Goal: Transaction & Acquisition: Purchase product/service

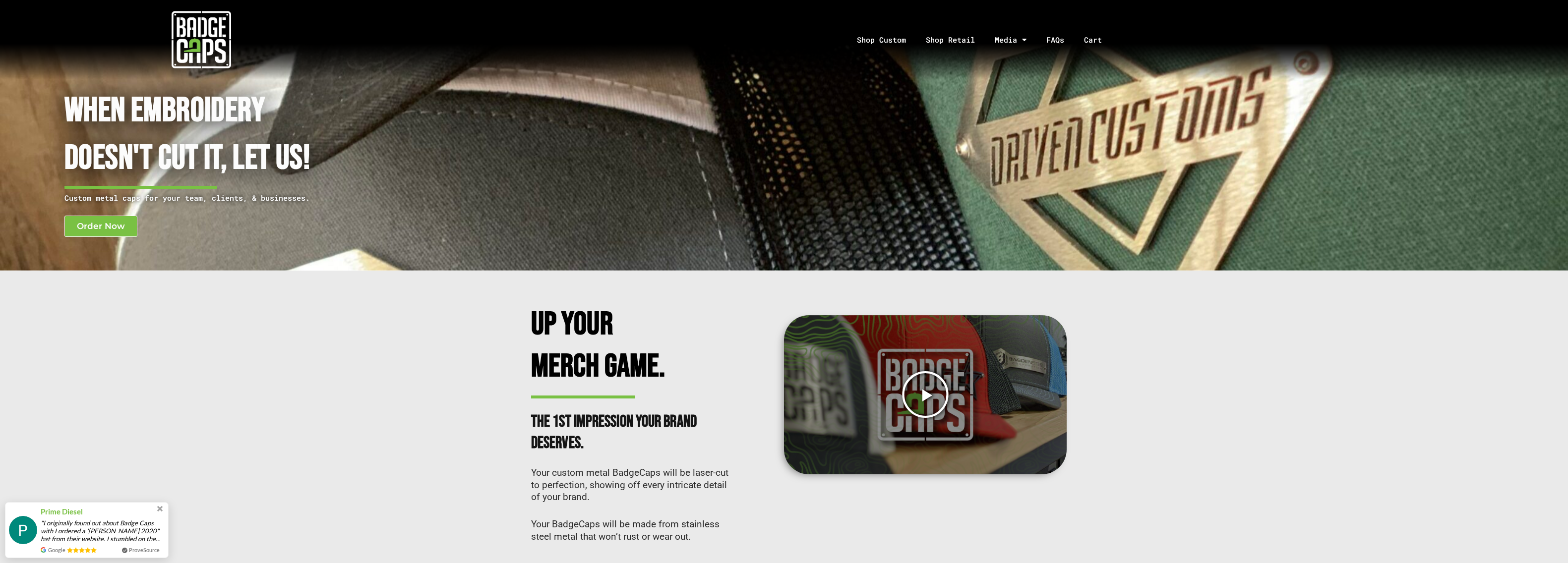
click at [923, 394] on icon "Play Video" at bounding box center [925, 394] width 49 height 49
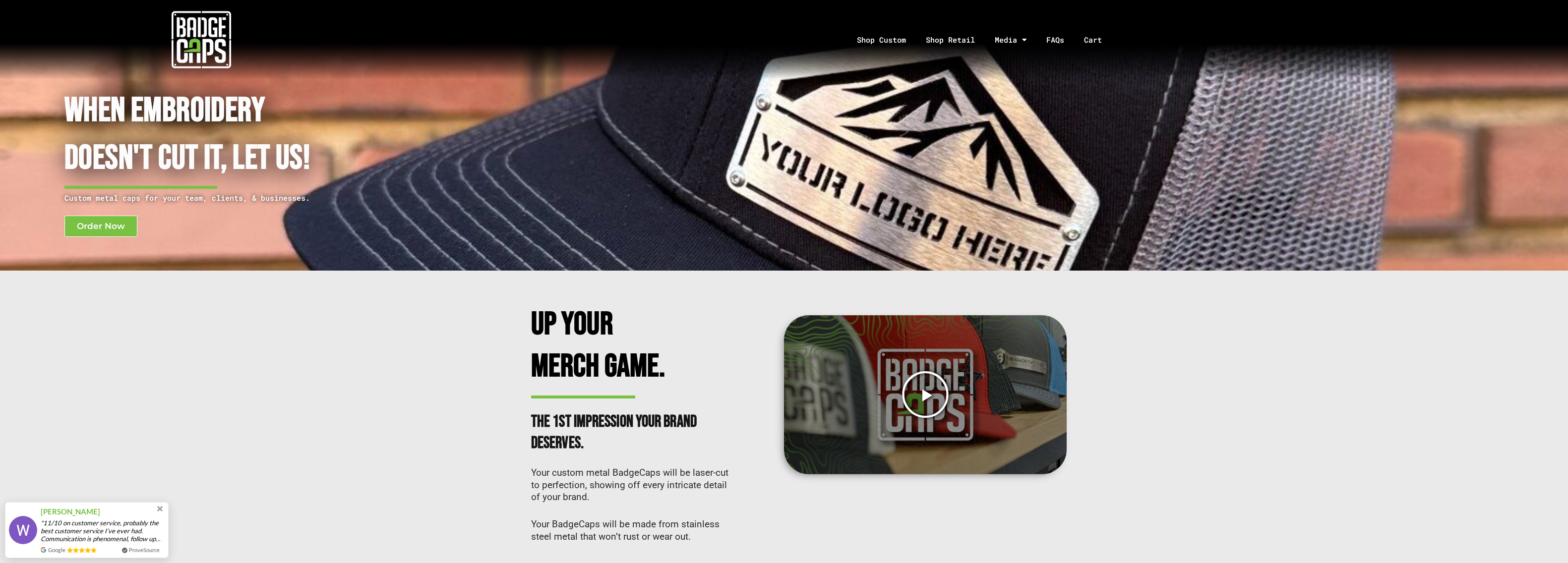
click at [925, 395] on icon "Play Video" at bounding box center [925, 394] width 49 height 49
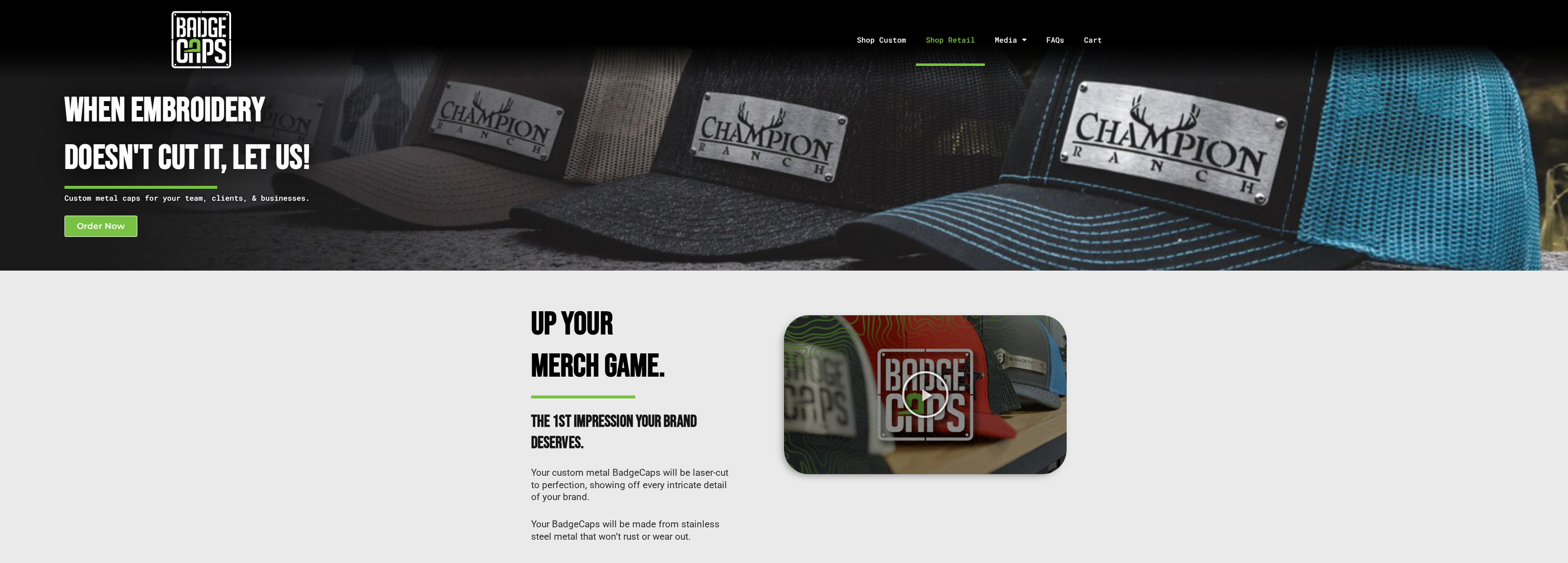
click at [960, 39] on link "Shop Retail" at bounding box center [950, 40] width 69 height 52
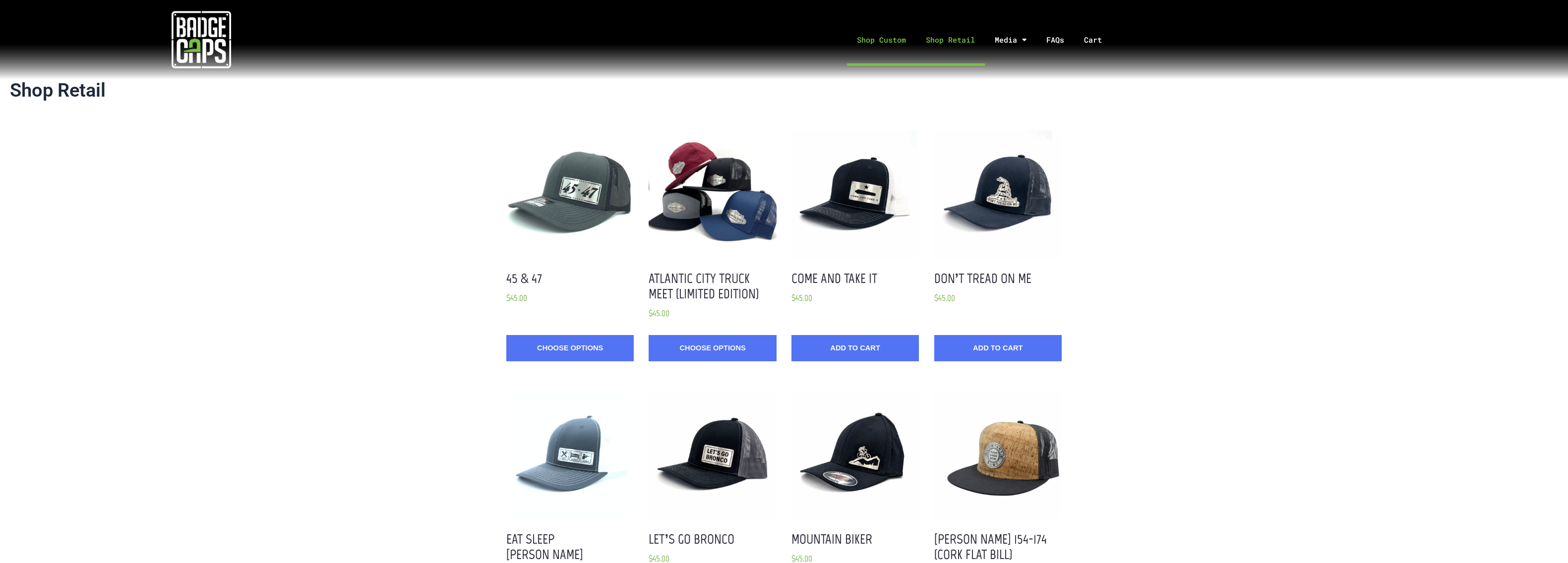
click at [883, 41] on link "Shop Custom" at bounding box center [881, 40] width 69 height 52
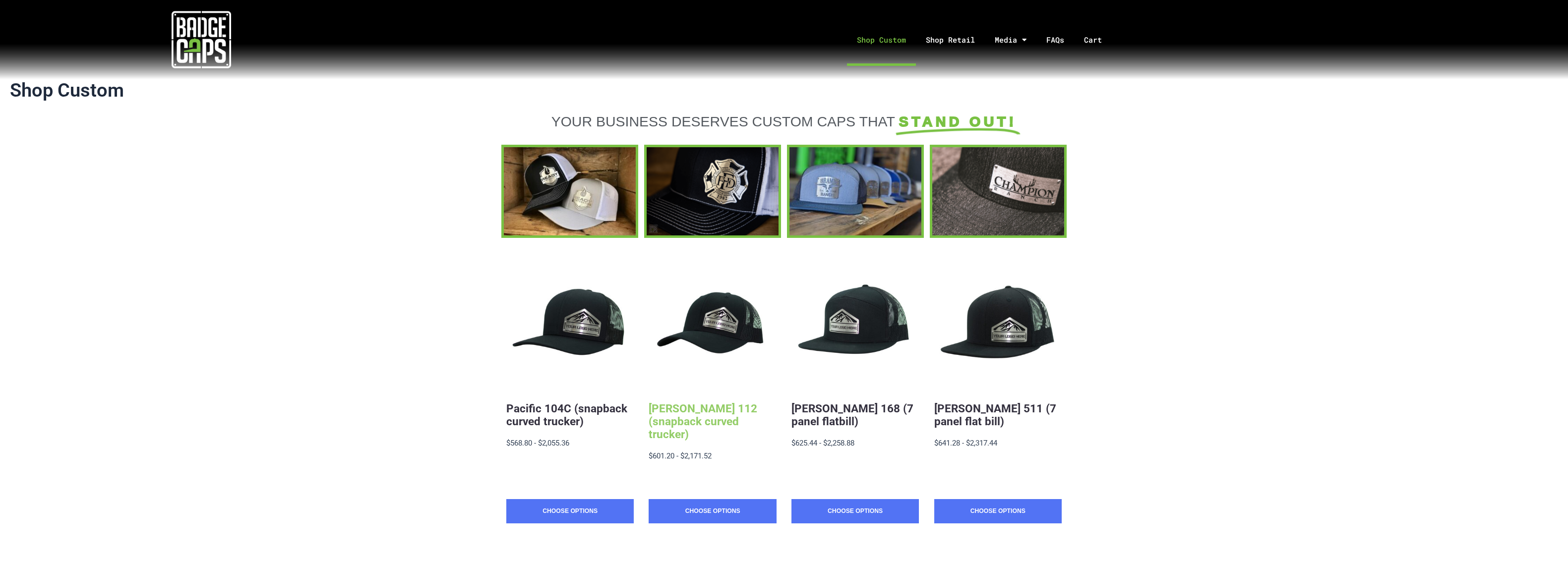
click at [720, 411] on link "[PERSON_NAME] 112 (snapback curved trucker)" at bounding box center [703, 421] width 109 height 39
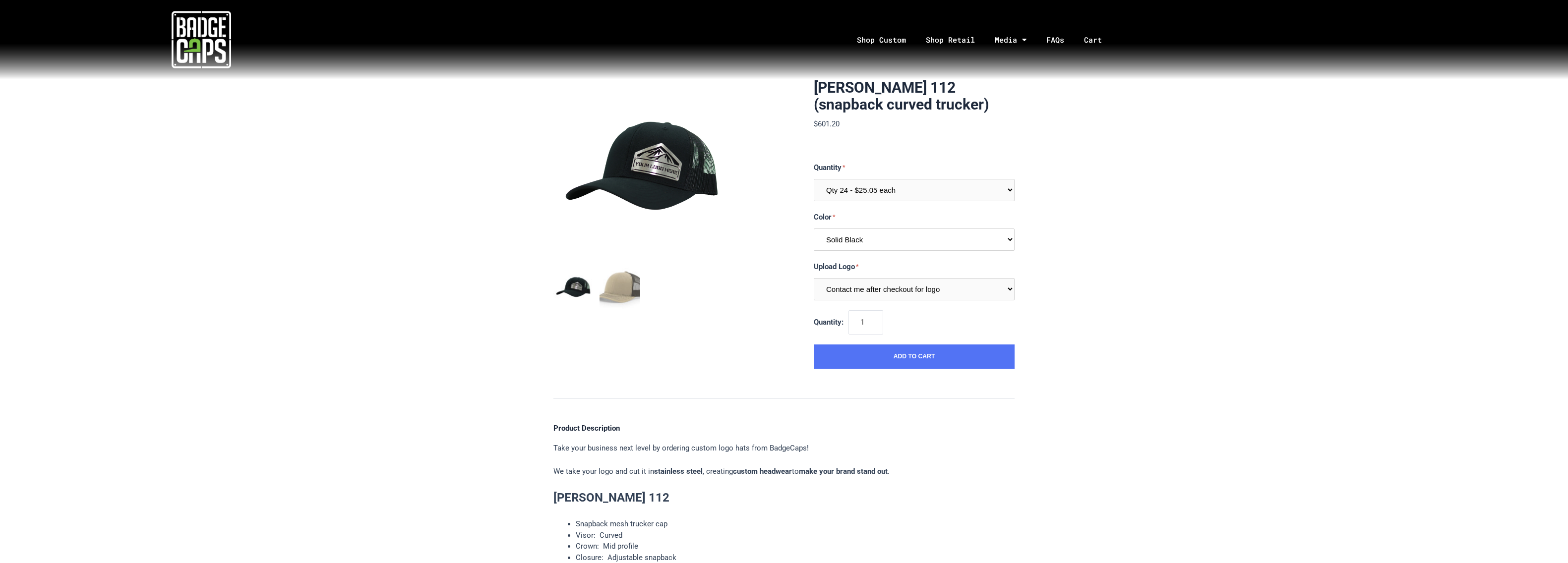
select select "234"
